Goal: Task Accomplishment & Management: Use online tool/utility

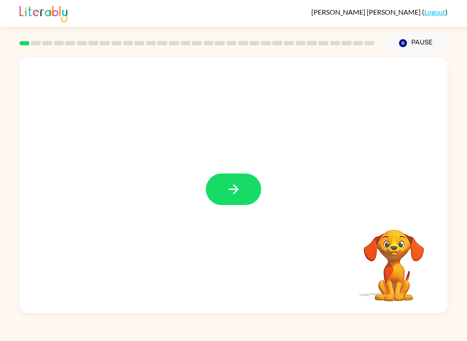
click at [243, 199] on button "button" at bounding box center [233, 190] width 55 height 32
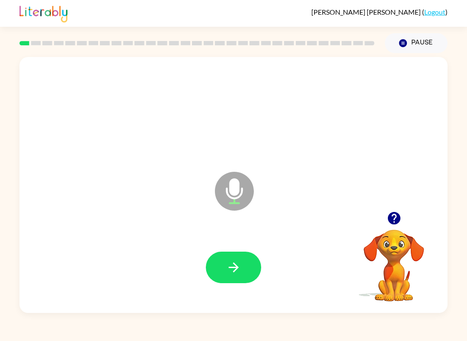
click at [236, 268] on icon "button" at bounding box center [233, 268] width 10 height 10
click at [238, 270] on icon "button" at bounding box center [233, 267] width 15 height 15
click at [238, 273] on icon "button" at bounding box center [233, 267] width 15 height 15
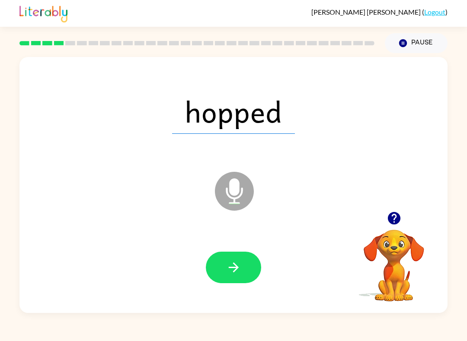
click at [238, 270] on icon "button" at bounding box center [233, 267] width 15 height 15
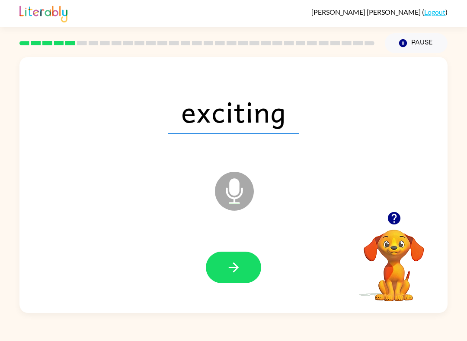
click at [227, 274] on icon "button" at bounding box center [233, 267] width 15 height 15
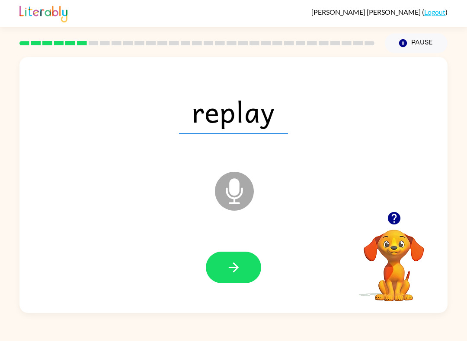
click at [259, 269] on button "button" at bounding box center [233, 268] width 55 height 32
click at [235, 281] on button "button" at bounding box center [233, 268] width 55 height 32
click at [238, 282] on button "button" at bounding box center [233, 268] width 55 height 32
click at [239, 270] on icon "button" at bounding box center [233, 267] width 15 height 15
click at [393, 223] on icon "button" at bounding box center [393, 218] width 13 height 13
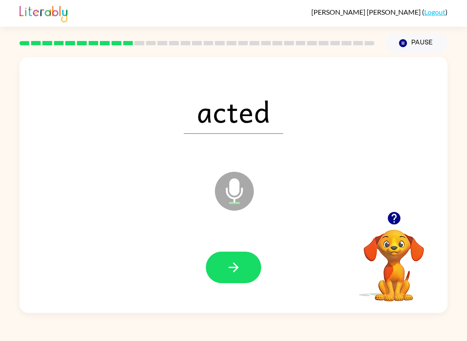
click at [238, 269] on icon "button" at bounding box center [233, 267] width 15 height 15
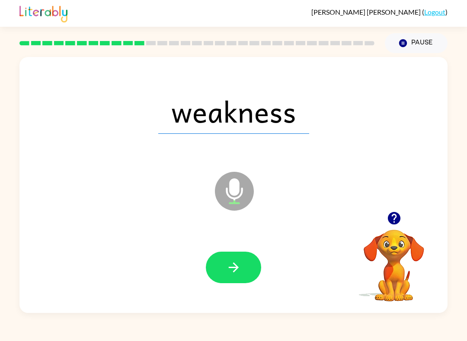
click at [231, 278] on button "button" at bounding box center [233, 268] width 55 height 32
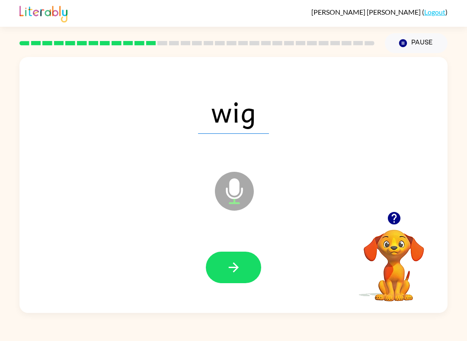
click at [240, 265] on icon "button" at bounding box center [233, 267] width 15 height 15
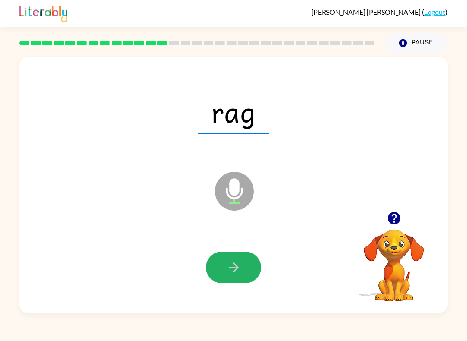
click at [237, 274] on icon "button" at bounding box center [233, 267] width 15 height 15
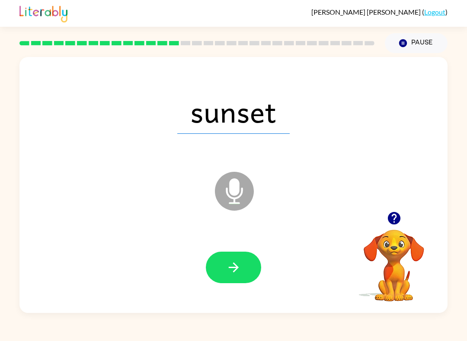
click at [254, 270] on button "button" at bounding box center [233, 268] width 55 height 32
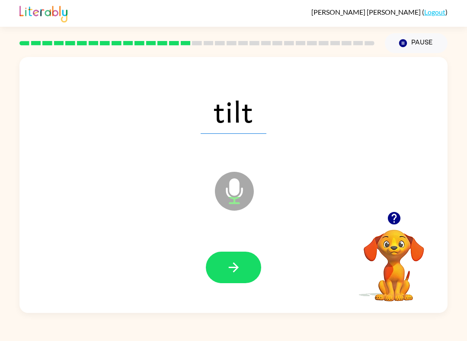
click at [231, 271] on icon "button" at bounding box center [233, 267] width 15 height 15
click at [227, 277] on button "button" at bounding box center [233, 268] width 55 height 32
click at [237, 275] on icon "button" at bounding box center [233, 267] width 15 height 15
click at [255, 267] on button "button" at bounding box center [233, 268] width 55 height 32
click at [224, 281] on button "button" at bounding box center [233, 268] width 55 height 32
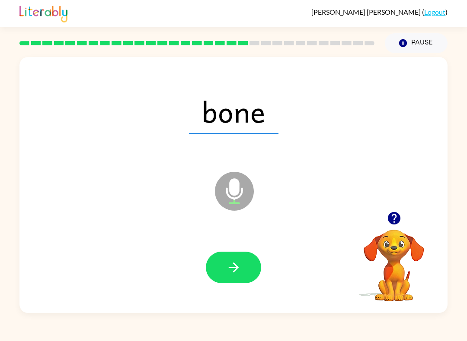
click at [240, 271] on icon "button" at bounding box center [233, 267] width 15 height 15
click at [243, 268] on button "button" at bounding box center [233, 268] width 55 height 32
click at [240, 268] on icon "button" at bounding box center [233, 267] width 15 height 15
click at [231, 272] on icon "button" at bounding box center [233, 267] width 15 height 15
click at [227, 270] on icon "button" at bounding box center [233, 267] width 15 height 15
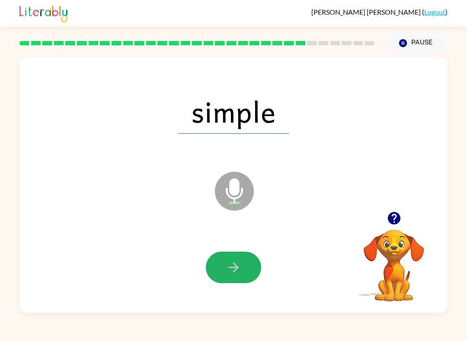
click at [238, 275] on icon "button" at bounding box center [233, 267] width 15 height 15
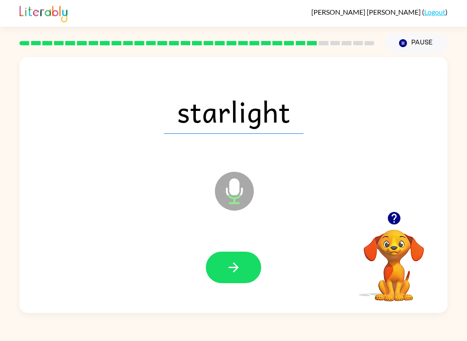
click at [239, 280] on button "button" at bounding box center [233, 268] width 55 height 32
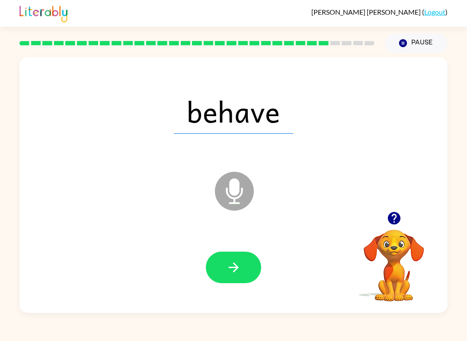
click at [243, 257] on button "button" at bounding box center [233, 268] width 55 height 32
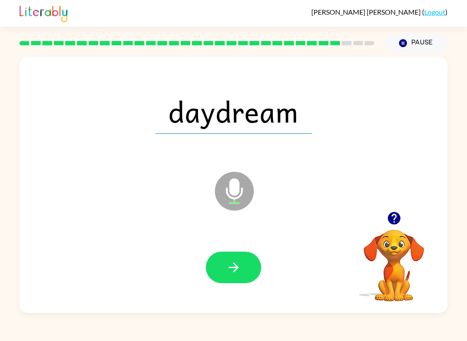
click at [238, 278] on button "button" at bounding box center [233, 268] width 55 height 32
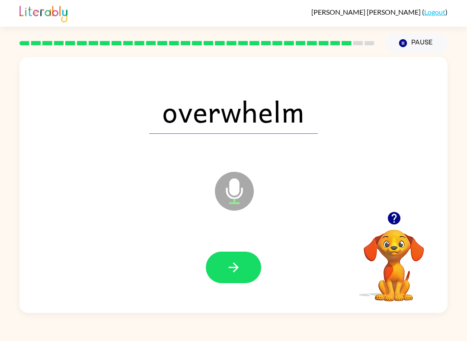
click at [232, 276] on button "button" at bounding box center [233, 268] width 55 height 32
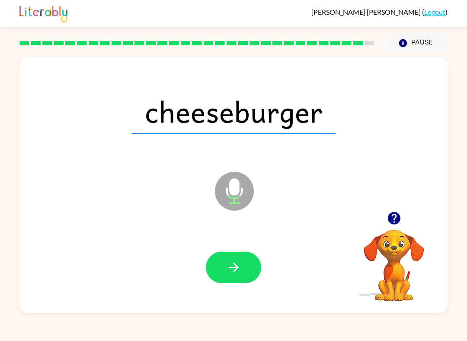
click at [228, 273] on icon "button" at bounding box center [233, 267] width 15 height 15
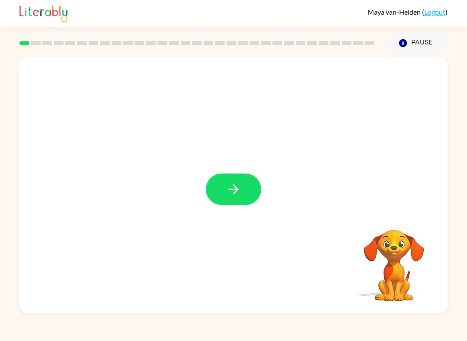
click at [237, 187] on icon "button" at bounding box center [233, 189] width 15 height 15
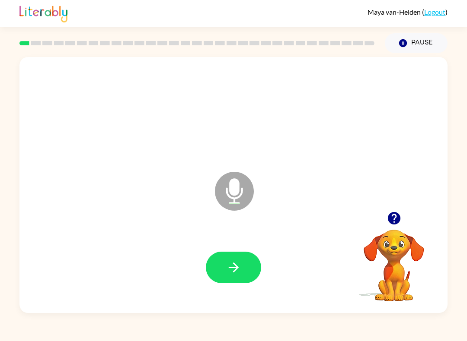
click at [241, 269] on icon "button" at bounding box center [233, 267] width 15 height 15
click at [246, 268] on button "button" at bounding box center [233, 268] width 55 height 32
click at [230, 265] on icon "button" at bounding box center [233, 267] width 15 height 15
click at [234, 273] on icon "button" at bounding box center [233, 267] width 15 height 15
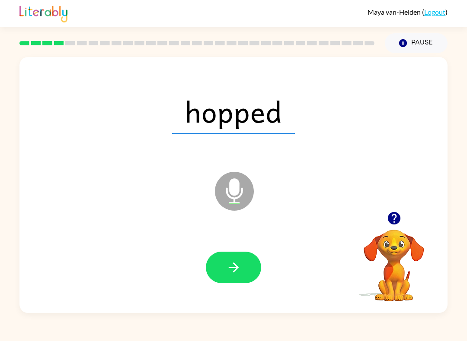
click at [242, 270] on button "button" at bounding box center [233, 268] width 55 height 32
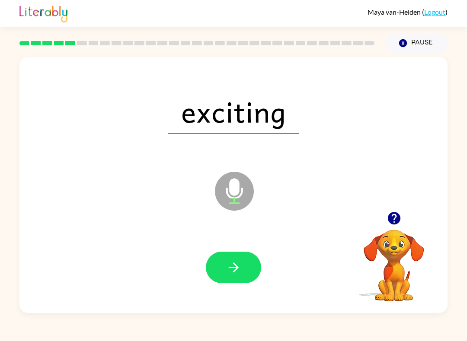
click at [238, 268] on icon "button" at bounding box center [233, 267] width 15 height 15
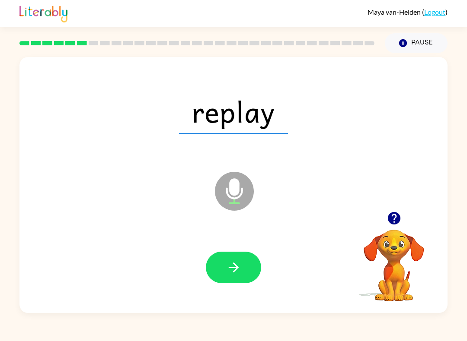
click at [233, 278] on button "button" at bounding box center [233, 268] width 55 height 32
click at [230, 269] on icon "button" at bounding box center [233, 267] width 15 height 15
click at [238, 274] on icon "button" at bounding box center [233, 267] width 15 height 15
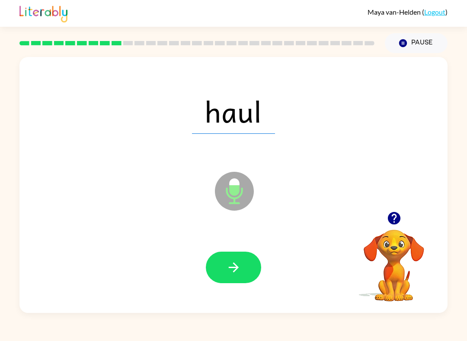
click at [244, 269] on button "button" at bounding box center [233, 268] width 55 height 32
click at [228, 268] on icon "button" at bounding box center [233, 267] width 15 height 15
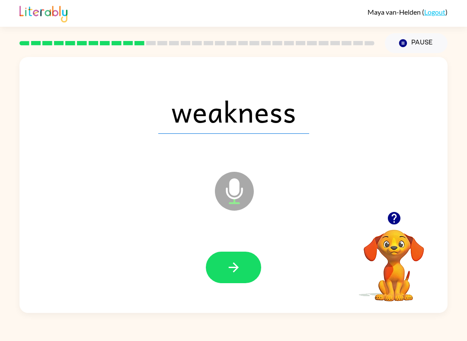
click at [238, 267] on icon "button" at bounding box center [233, 268] width 10 height 10
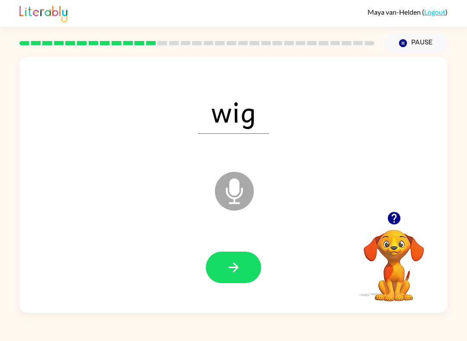
click at [229, 274] on icon "button" at bounding box center [233, 267] width 15 height 15
click at [244, 267] on button "button" at bounding box center [233, 268] width 55 height 32
click at [241, 270] on button "button" at bounding box center [233, 268] width 55 height 32
click at [236, 265] on icon "button" at bounding box center [233, 267] width 15 height 15
click at [238, 264] on icon "button" at bounding box center [233, 267] width 15 height 15
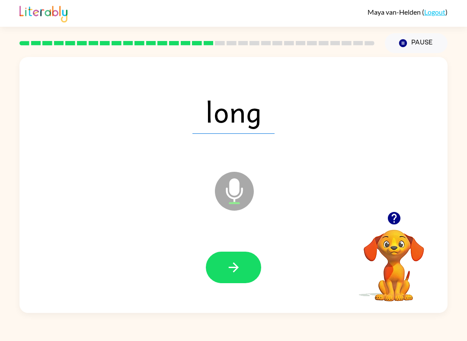
click at [243, 270] on button "button" at bounding box center [233, 268] width 55 height 32
click at [224, 272] on button "button" at bounding box center [233, 268] width 55 height 32
click at [227, 276] on button "button" at bounding box center [233, 268] width 55 height 32
click at [209, 278] on button "button" at bounding box center [233, 268] width 55 height 32
click at [220, 274] on button "button" at bounding box center [233, 268] width 55 height 32
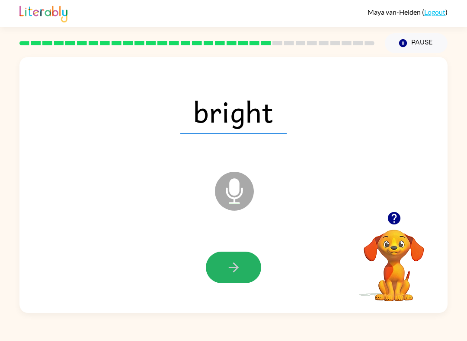
click at [222, 276] on button "button" at bounding box center [233, 268] width 55 height 32
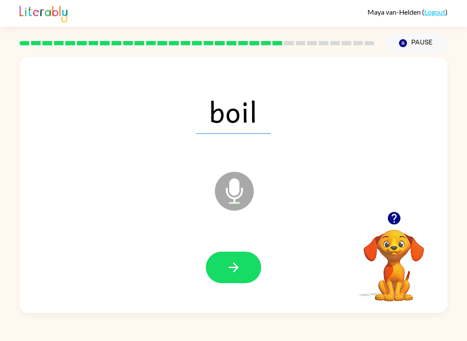
click at [236, 258] on button "button" at bounding box center [233, 268] width 55 height 32
click at [232, 267] on icon "button" at bounding box center [233, 267] width 15 height 15
click at [225, 268] on button "button" at bounding box center [233, 268] width 55 height 32
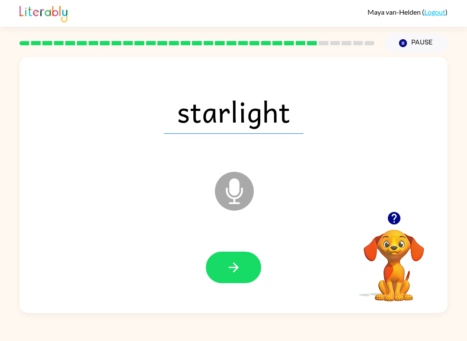
click at [219, 272] on button "button" at bounding box center [233, 268] width 55 height 32
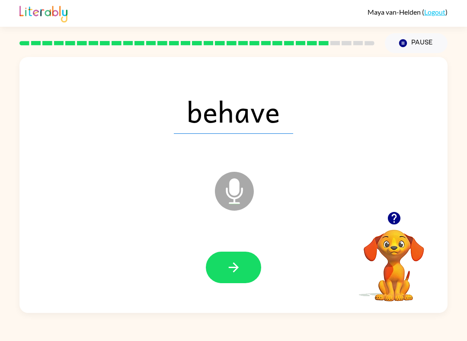
click at [216, 273] on button "button" at bounding box center [233, 268] width 55 height 32
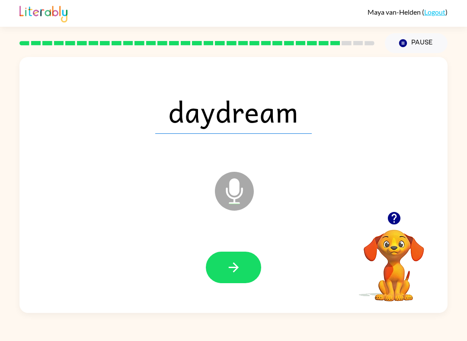
click at [236, 274] on icon "button" at bounding box center [233, 267] width 15 height 15
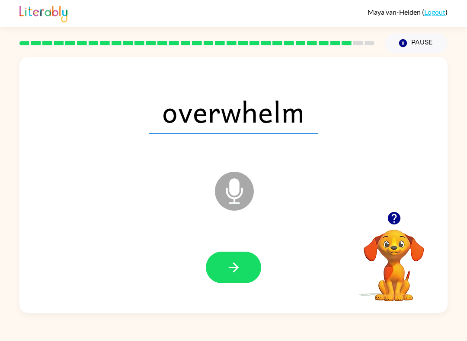
click at [245, 281] on button "button" at bounding box center [233, 268] width 55 height 32
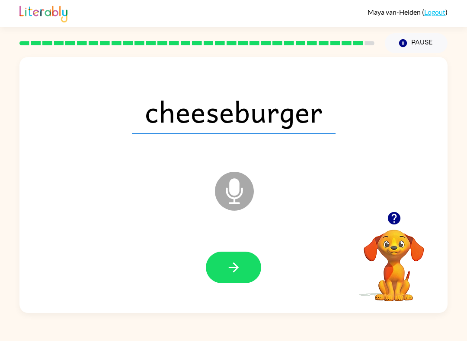
click at [240, 283] on button "button" at bounding box center [233, 268] width 55 height 32
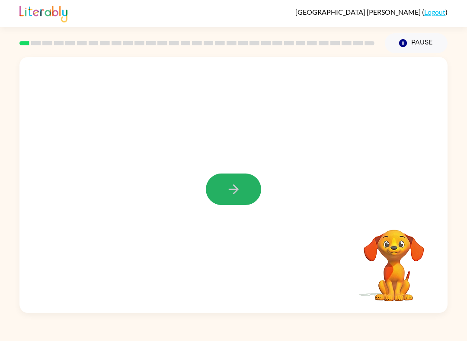
click at [259, 184] on button "button" at bounding box center [233, 190] width 55 height 32
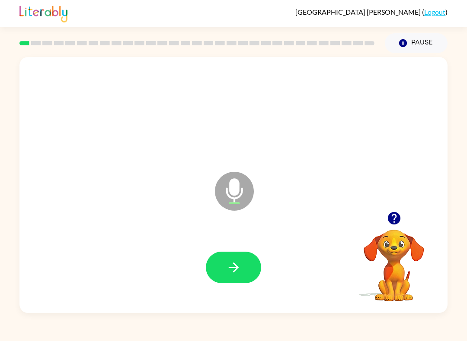
click at [230, 280] on button "button" at bounding box center [233, 268] width 55 height 32
click at [244, 268] on button "button" at bounding box center [233, 268] width 55 height 32
click at [235, 264] on icon "button" at bounding box center [233, 267] width 15 height 15
click at [240, 259] on button "button" at bounding box center [233, 268] width 55 height 32
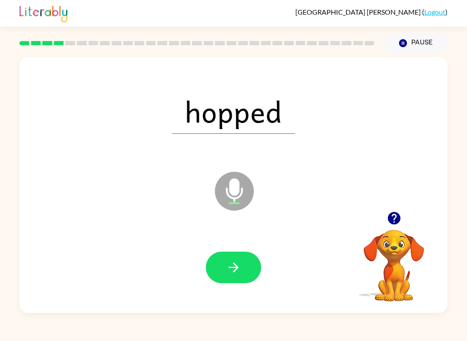
click at [245, 267] on button "button" at bounding box center [233, 268] width 55 height 32
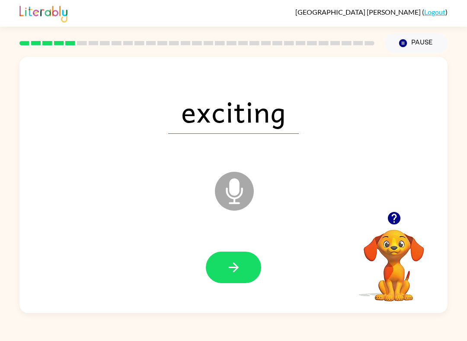
click at [240, 274] on icon "button" at bounding box center [233, 267] width 15 height 15
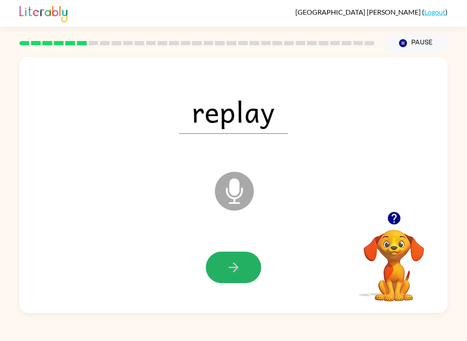
click at [235, 270] on icon "button" at bounding box center [233, 268] width 10 height 10
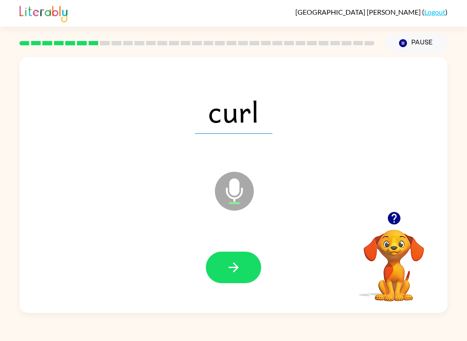
click at [250, 274] on button "button" at bounding box center [233, 268] width 55 height 32
click at [245, 276] on button "button" at bounding box center [233, 268] width 55 height 32
click at [257, 260] on button "button" at bounding box center [233, 268] width 55 height 32
click at [233, 264] on icon "button" at bounding box center [233, 267] width 15 height 15
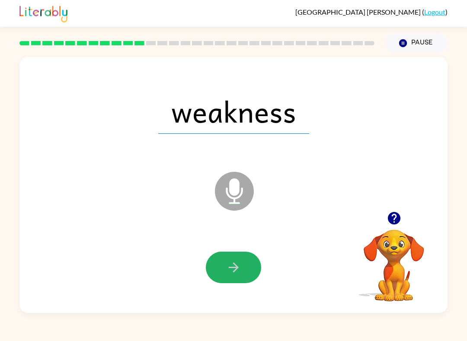
click at [253, 273] on button "button" at bounding box center [233, 268] width 55 height 32
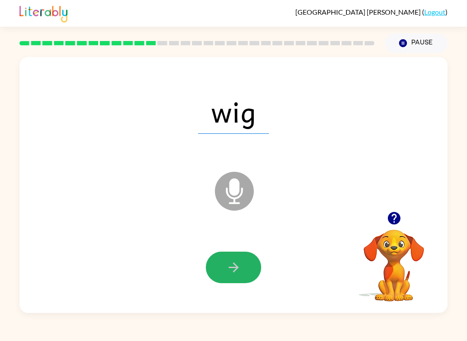
click at [260, 269] on button "button" at bounding box center [233, 268] width 55 height 32
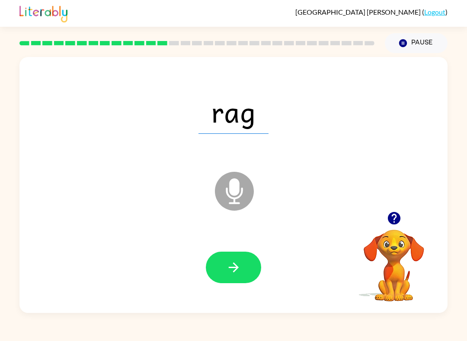
click at [252, 271] on button "button" at bounding box center [233, 268] width 55 height 32
click at [247, 269] on button "button" at bounding box center [233, 268] width 55 height 32
click at [255, 252] on div at bounding box center [233, 268] width 55 height 32
click at [249, 280] on button "button" at bounding box center [233, 268] width 55 height 32
click at [232, 246] on div at bounding box center [233, 268] width 410 height 74
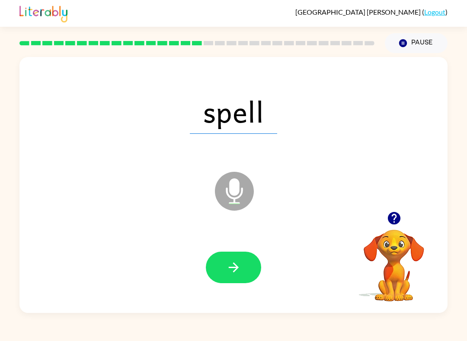
click at [246, 272] on button "button" at bounding box center [233, 268] width 55 height 32
click at [250, 267] on button "button" at bounding box center [233, 268] width 55 height 32
click at [242, 269] on button "button" at bounding box center [233, 268] width 55 height 32
click at [249, 267] on button "button" at bounding box center [233, 268] width 55 height 32
click at [224, 276] on button "button" at bounding box center [233, 268] width 55 height 32
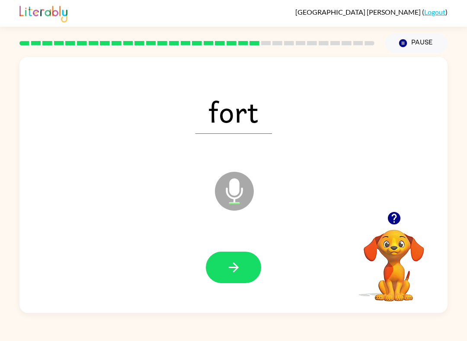
click at [227, 274] on icon "button" at bounding box center [233, 267] width 15 height 15
click at [250, 275] on button "button" at bounding box center [233, 268] width 55 height 32
click at [251, 273] on button "button" at bounding box center [233, 268] width 55 height 32
click at [235, 270] on icon "button" at bounding box center [233, 268] width 10 height 10
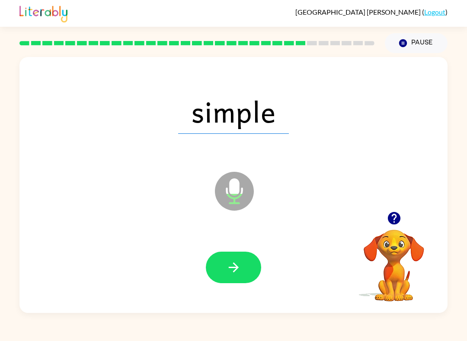
click at [230, 263] on icon "button" at bounding box center [233, 267] width 15 height 15
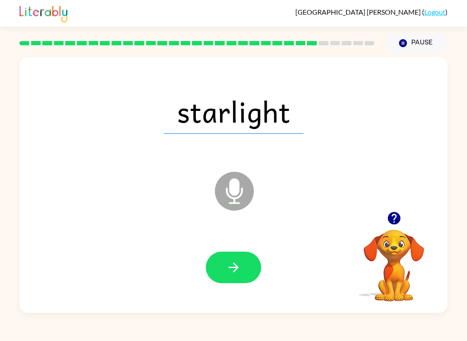
click at [243, 263] on button "button" at bounding box center [233, 268] width 55 height 32
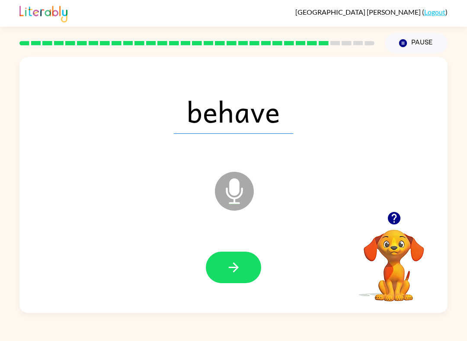
click at [256, 254] on div at bounding box center [233, 268] width 55 height 32
click at [240, 276] on button "button" at bounding box center [233, 268] width 55 height 32
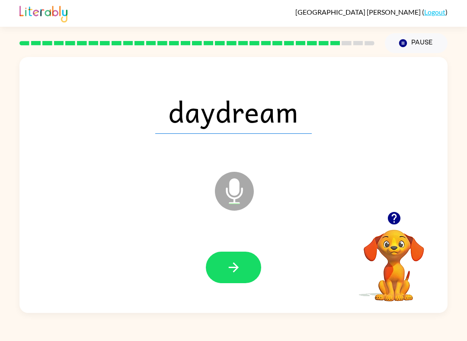
click at [249, 257] on button "button" at bounding box center [233, 268] width 55 height 32
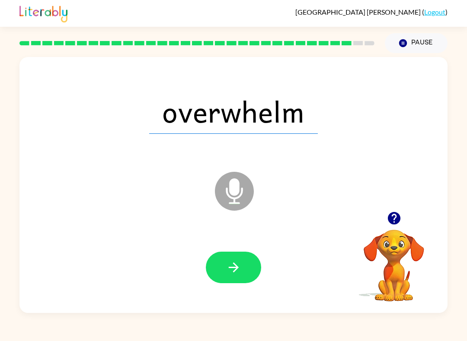
click at [223, 265] on button "button" at bounding box center [233, 268] width 55 height 32
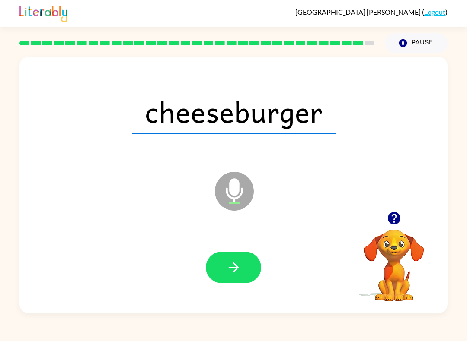
click at [242, 270] on button "button" at bounding box center [233, 268] width 55 height 32
